Goal: Use online tool/utility: Use online tool/utility

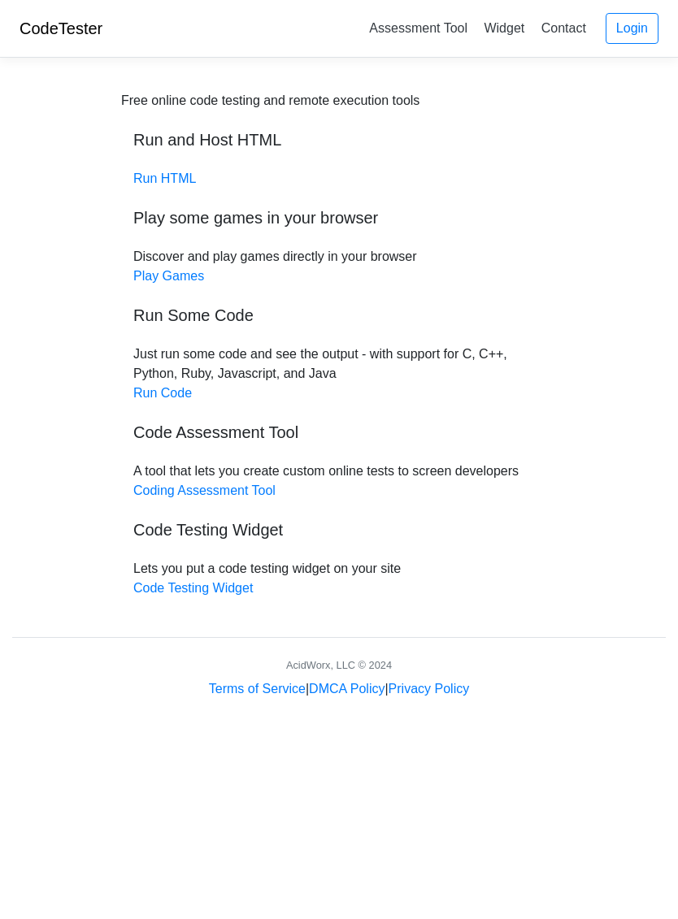
click at [166, 387] on link "Run Code" at bounding box center [162, 393] width 58 height 14
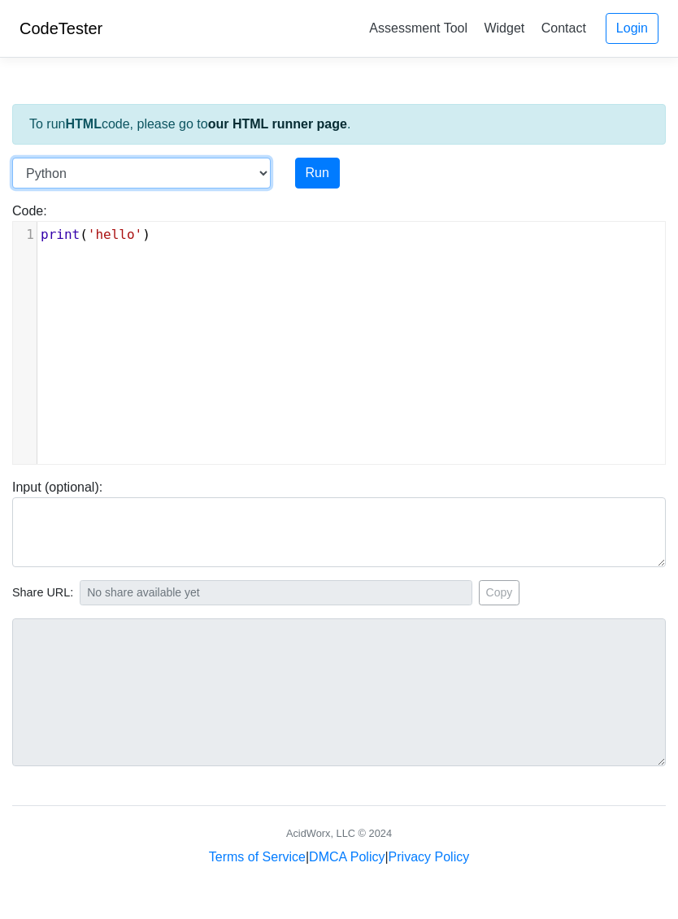
click at [35, 173] on select "C C++ Go Java Javascript Python Ruby" at bounding box center [141, 173] width 258 height 31
select select "c"
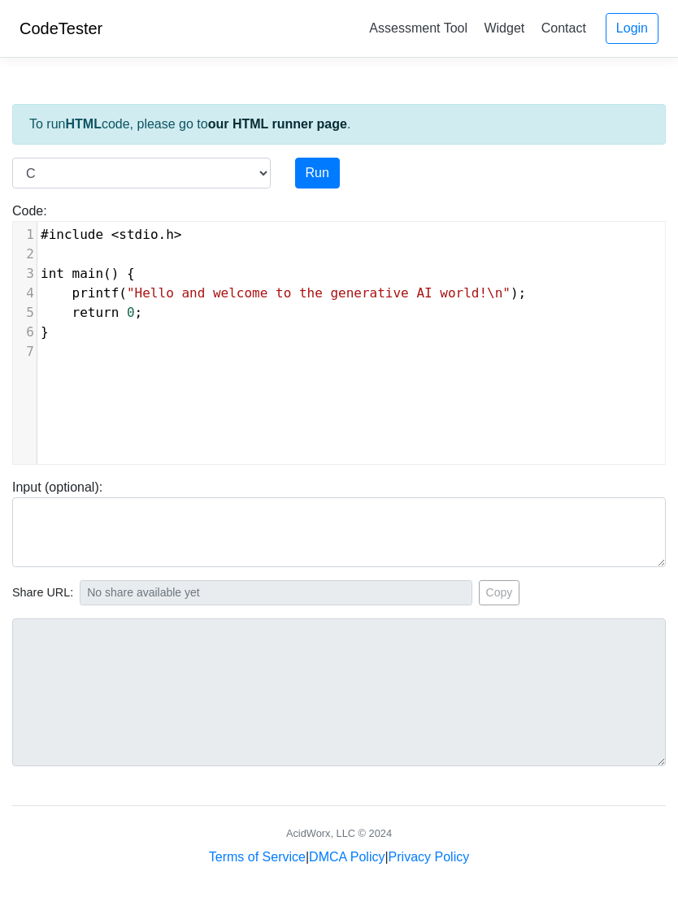
click at [329, 177] on button "Run" at bounding box center [317, 173] width 45 height 31
type input "https://codetester.io/runner?s=4QXOOw9wX0"
type textarea "Stdout: Hello and welcome to the generative AI world!"
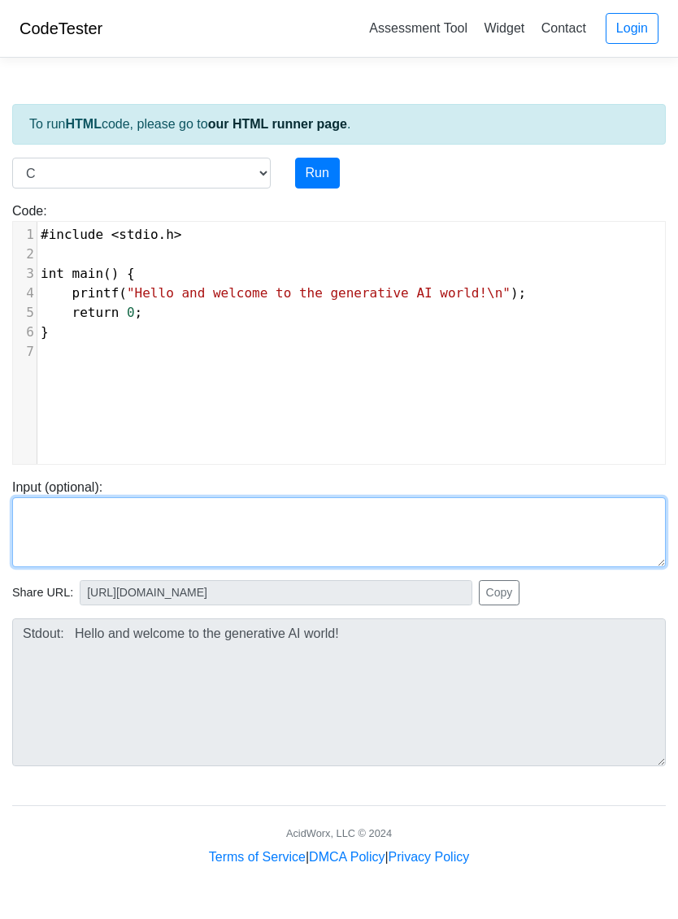
click at [23, 516] on textarea at bounding box center [338, 532] width 653 height 70
paste textarea "Convert the above code in Python."
type textarea "Convert the above code in Python."
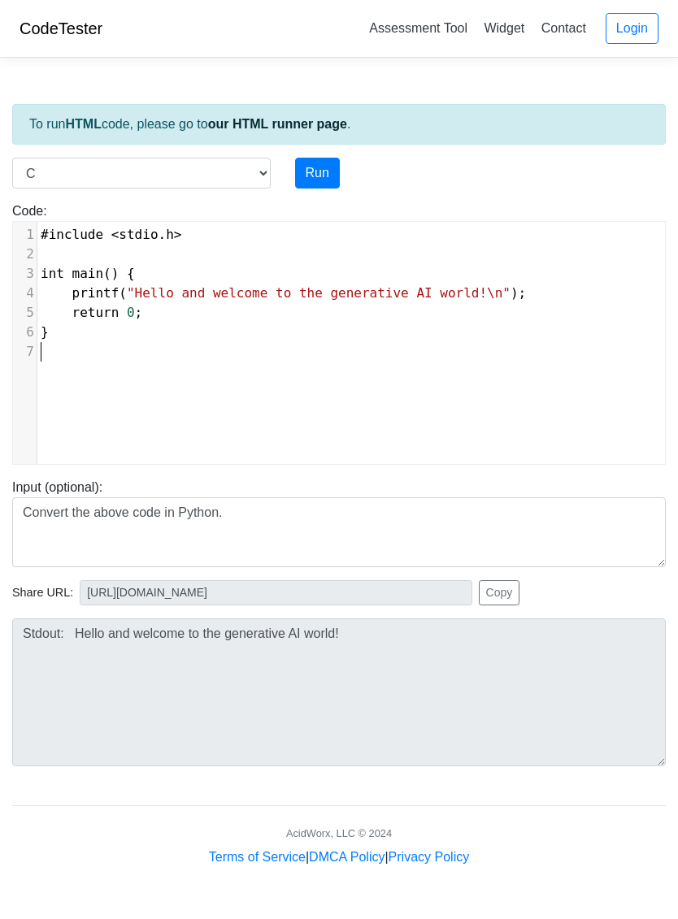
click at [335, 183] on button "Run" at bounding box center [317, 173] width 45 height 31
click at [406, 27] on link "Assessment Tool" at bounding box center [417, 28] width 111 height 27
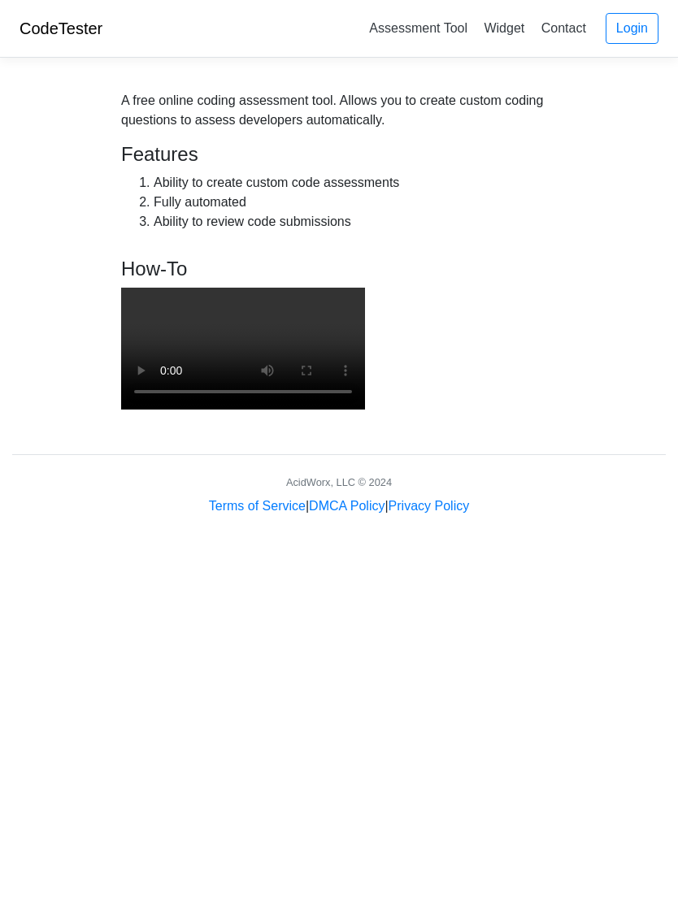
click at [461, 41] on link "Assessment Tool" at bounding box center [417, 28] width 111 height 27
click at [483, 96] on div "A free online coding assessment tool. Allows you to create custom coding questi…" at bounding box center [338, 110] width 435 height 39
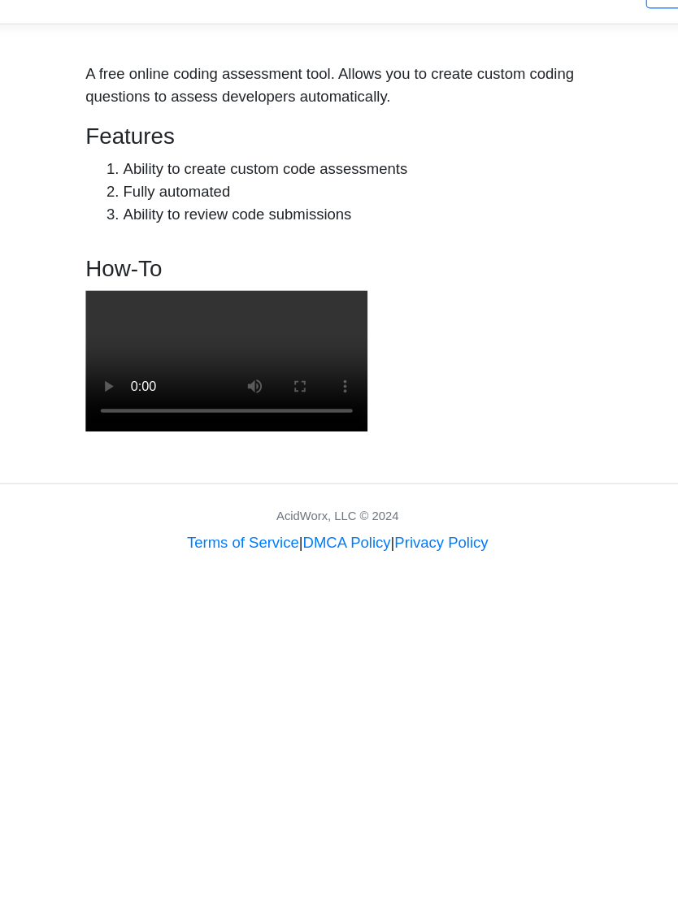
click at [121, 258] on h4 "How-To" at bounding box center [243, 270] width 244 height 24
